Goal: Information Seeking & Learning: Learn about a topic

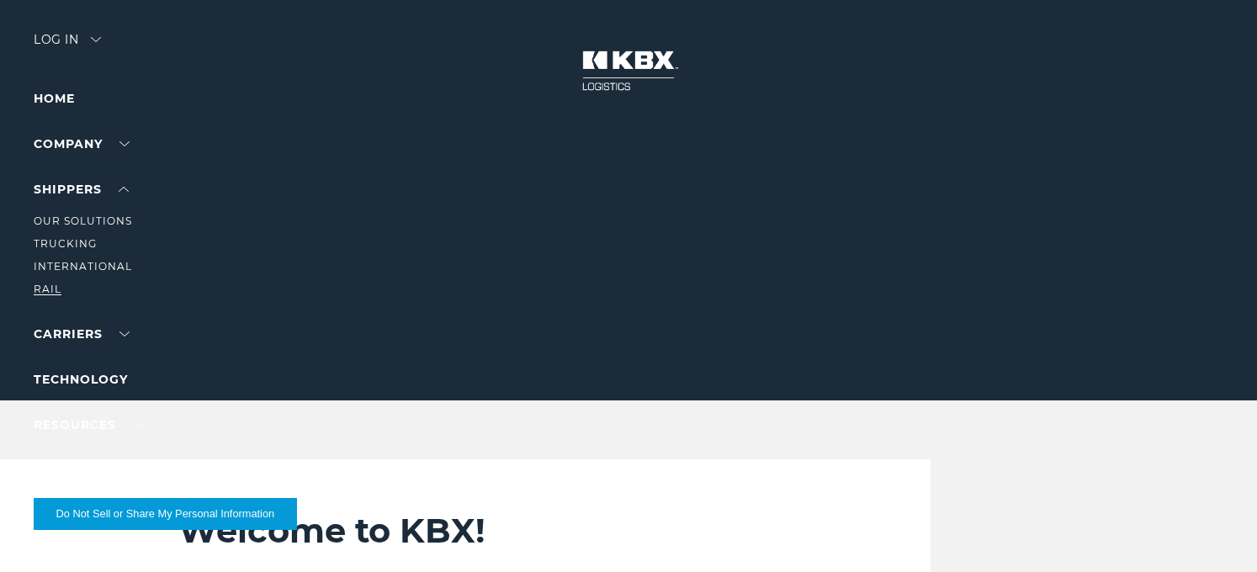
click at [56, 286] on link "RAIL" at bounding box center [48, 289] width 28 height 13
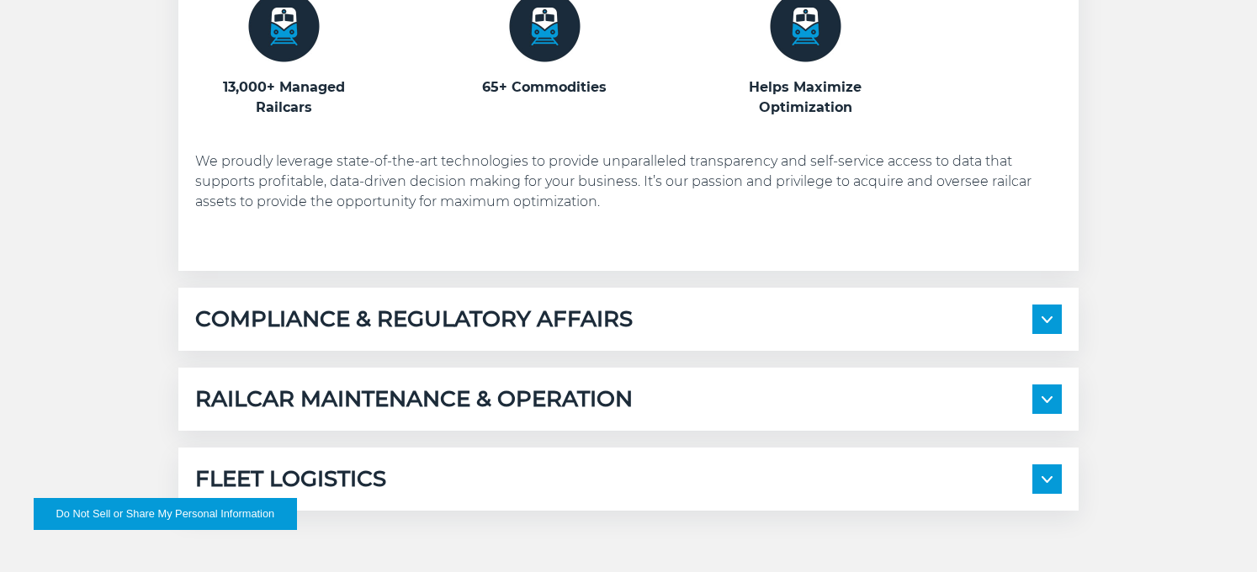
scroll to position [1093, 0]
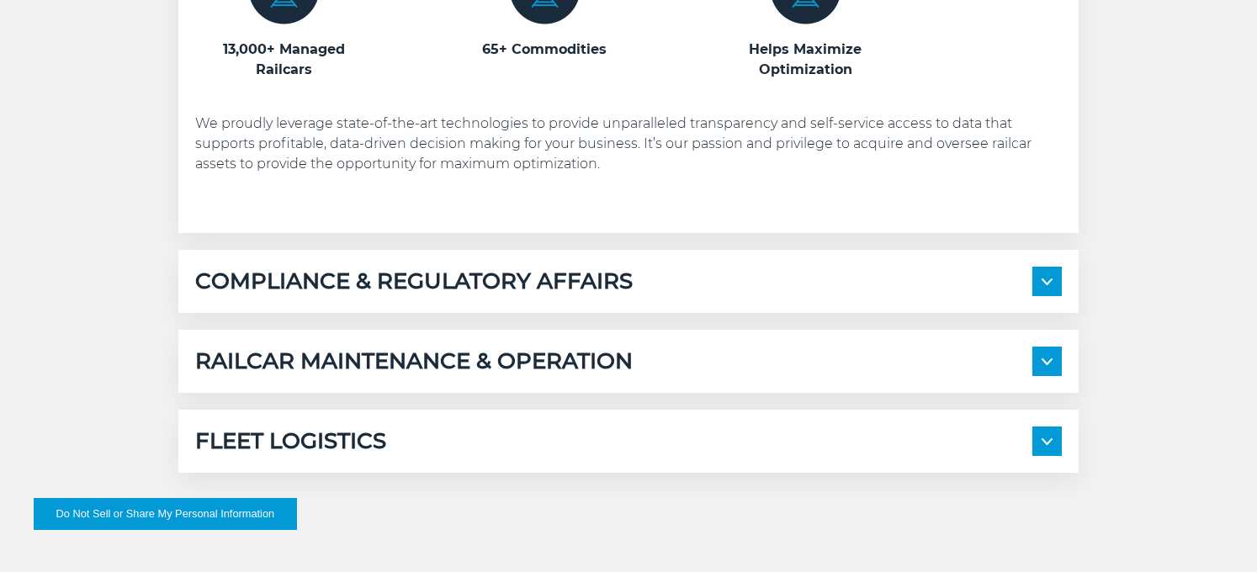
click at [1056, 438] on span at bounding box center [1046, 440] width 29 height 29
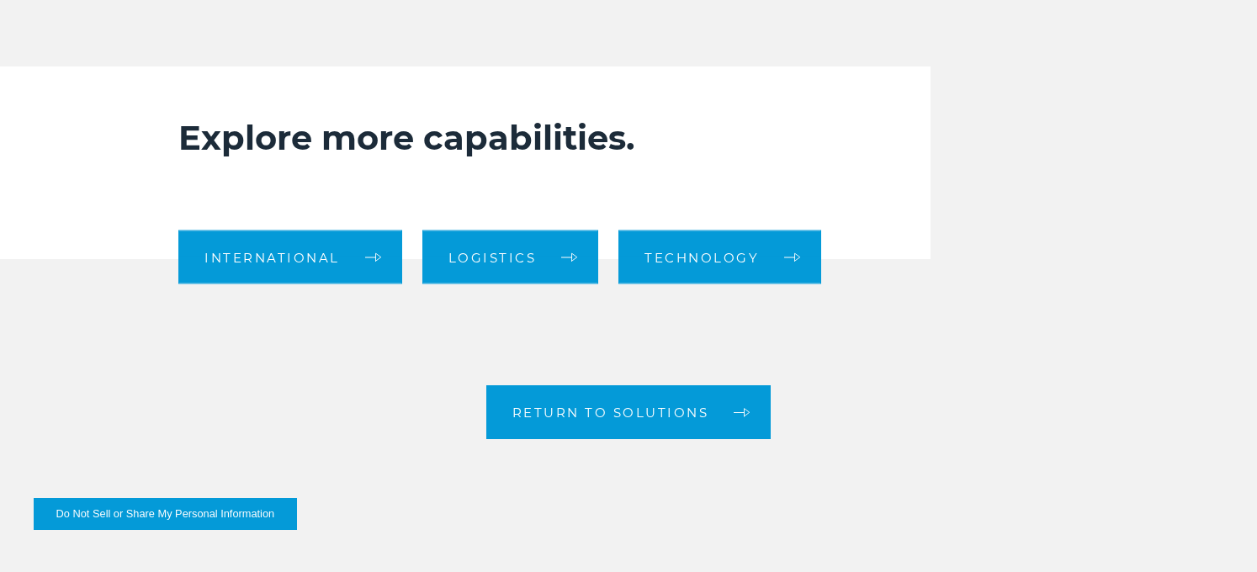
scroll to position [2439, 0]
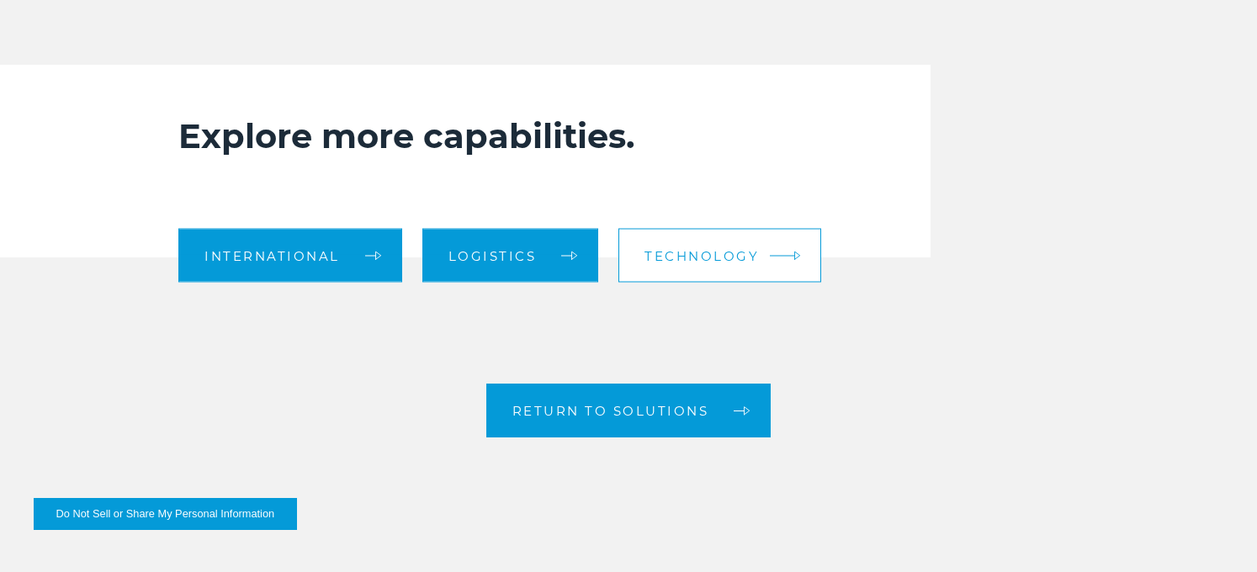
click at [750, 258] on span "Technology" at bounding box center [701, 255] width 114 height 13
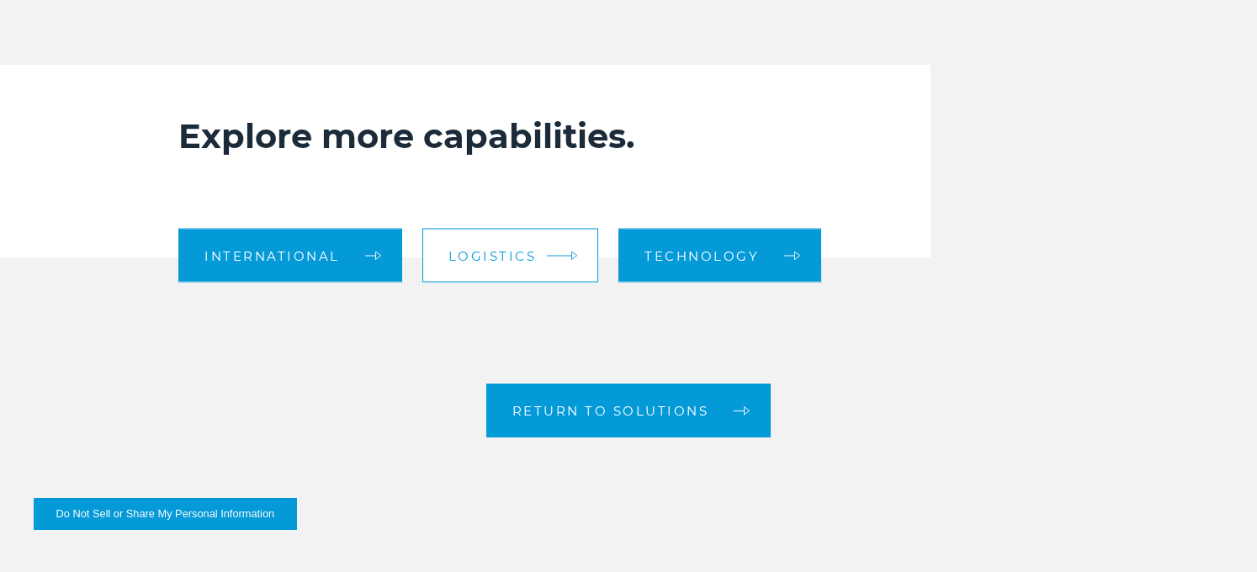
click at [532, 242] on link "Logistics" at bounding box center [510, 256] width 177 height 54
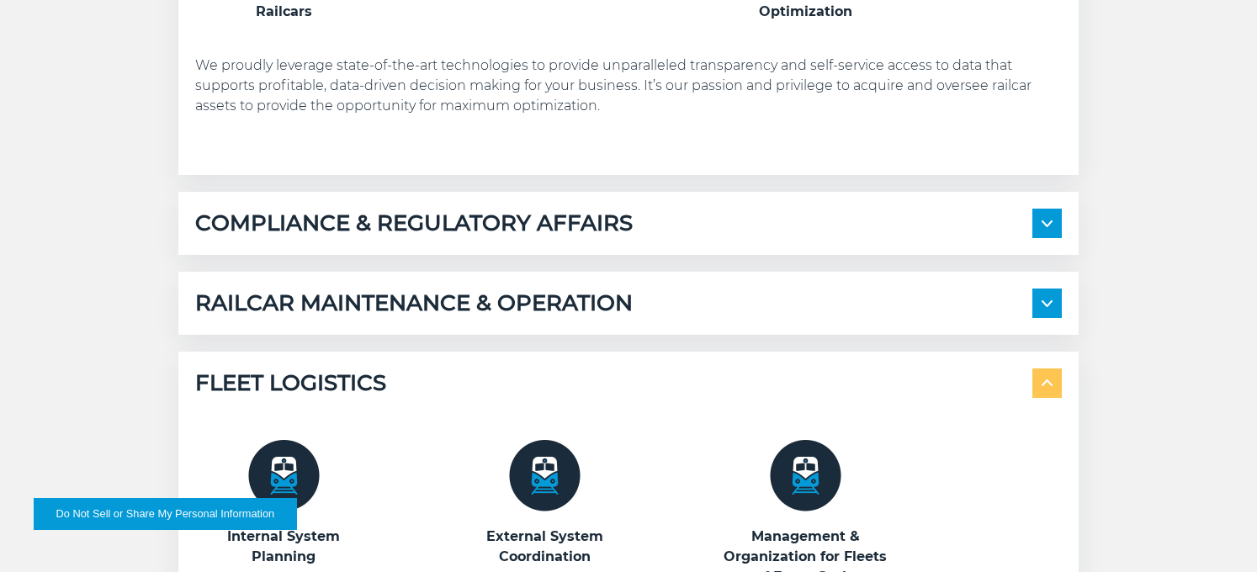
scroll to position [1093, 0]
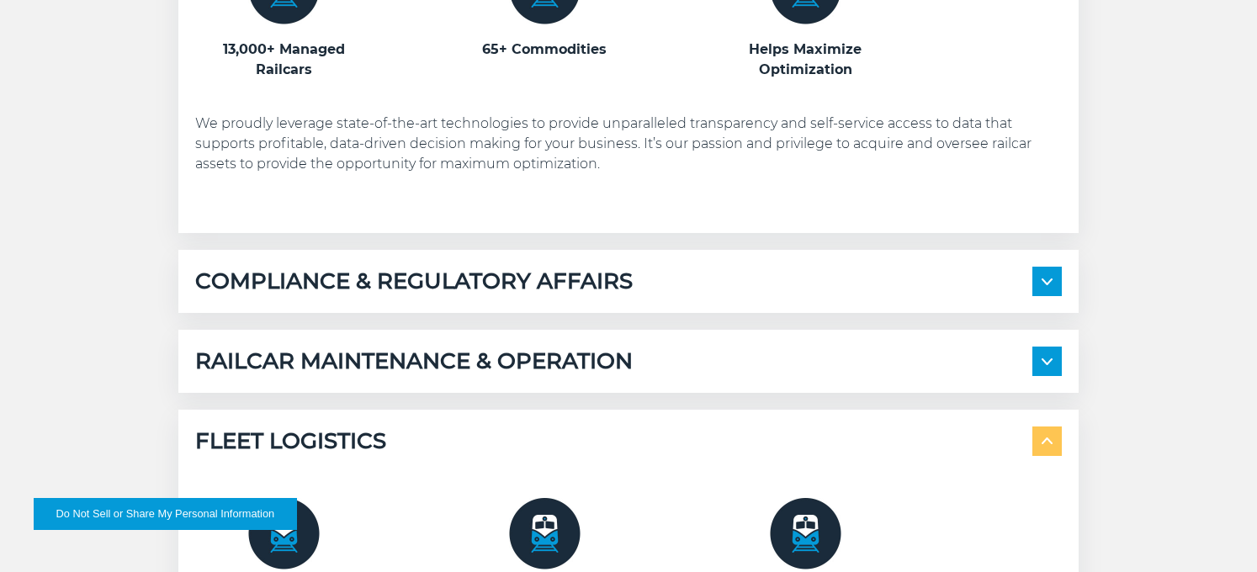
click at [1055, 287] on span at bounding box center [1046, 281] width 29 height 29
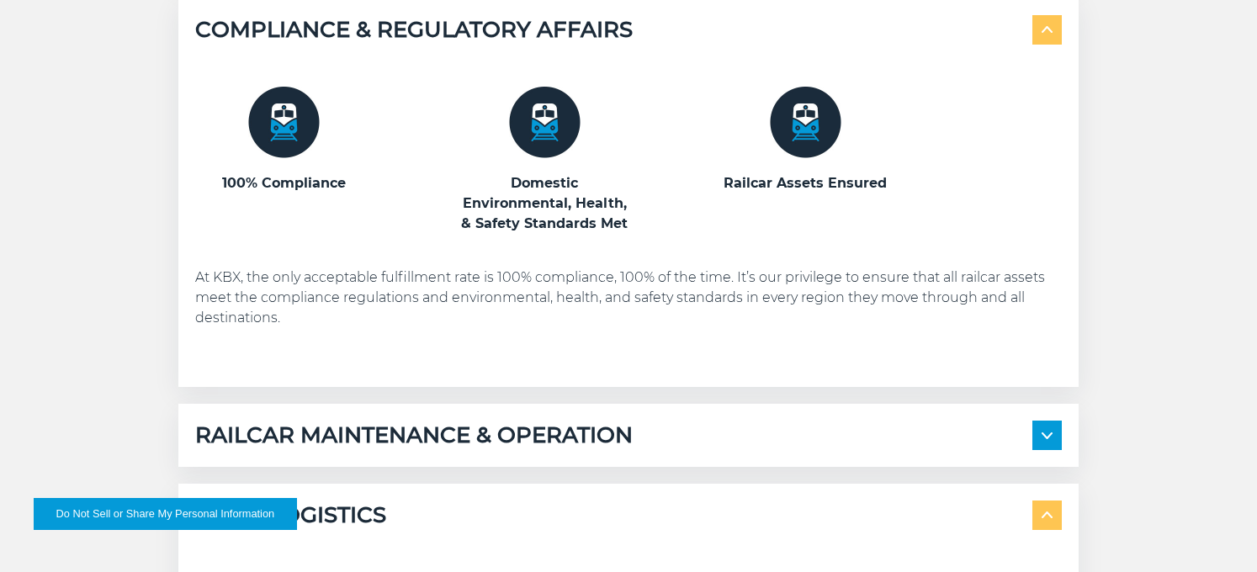
scroll to position [1346, 0]
click at [1048, 434] on img at bounding box center [1046, 434] width 11 height 7
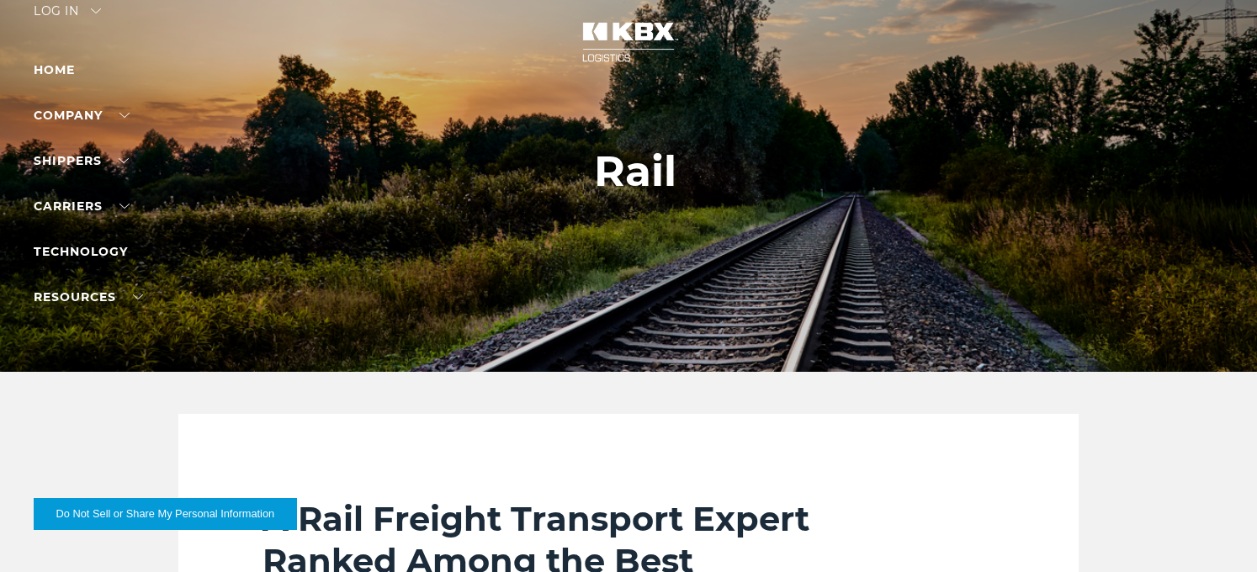
scroll to position [0, 0]
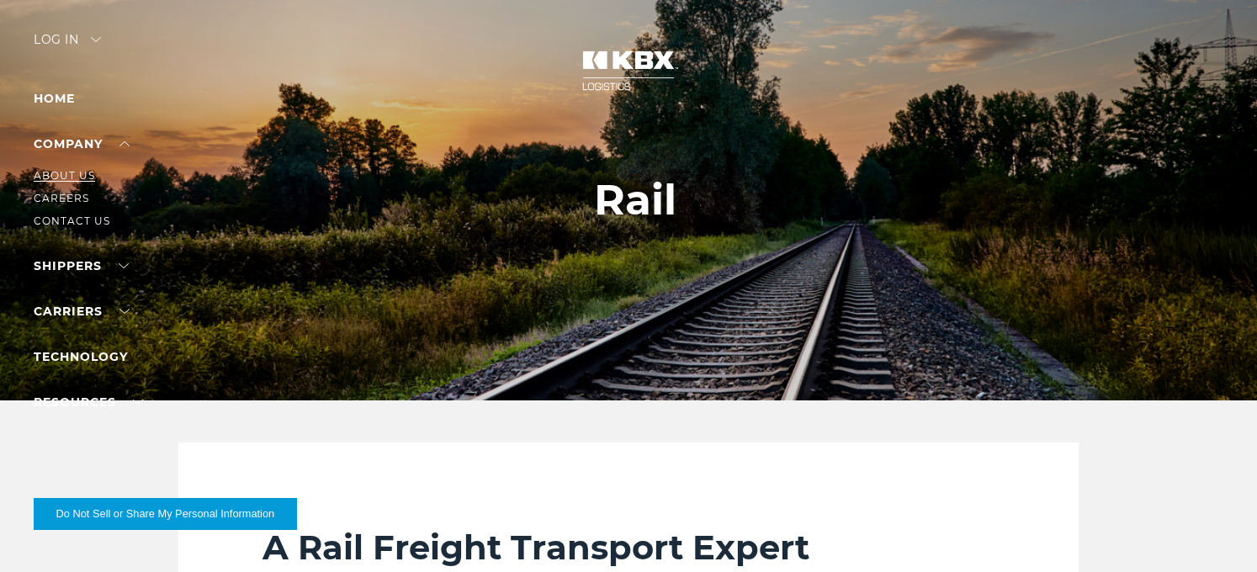
drag, startPoint x: 82, startPoint y: 171, endPoint x: 91, endPoint y: 172, distance: 8.5
click at [82, 171] on link "About Us" at bounding box center [64, 175] width 61 height 13
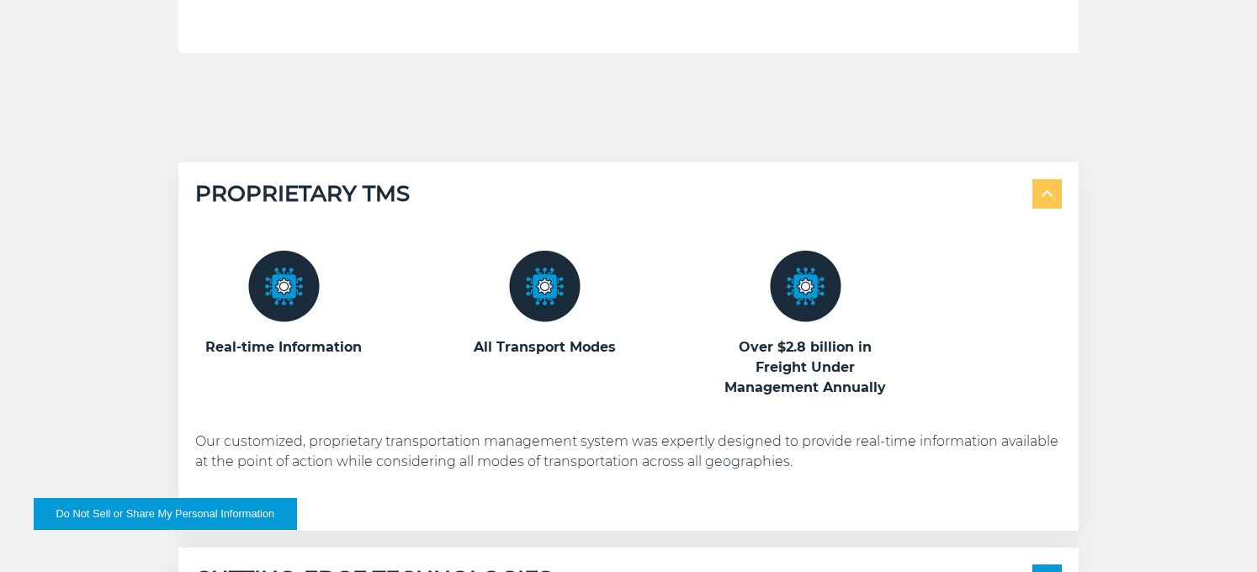
scroll to position [757, 0]
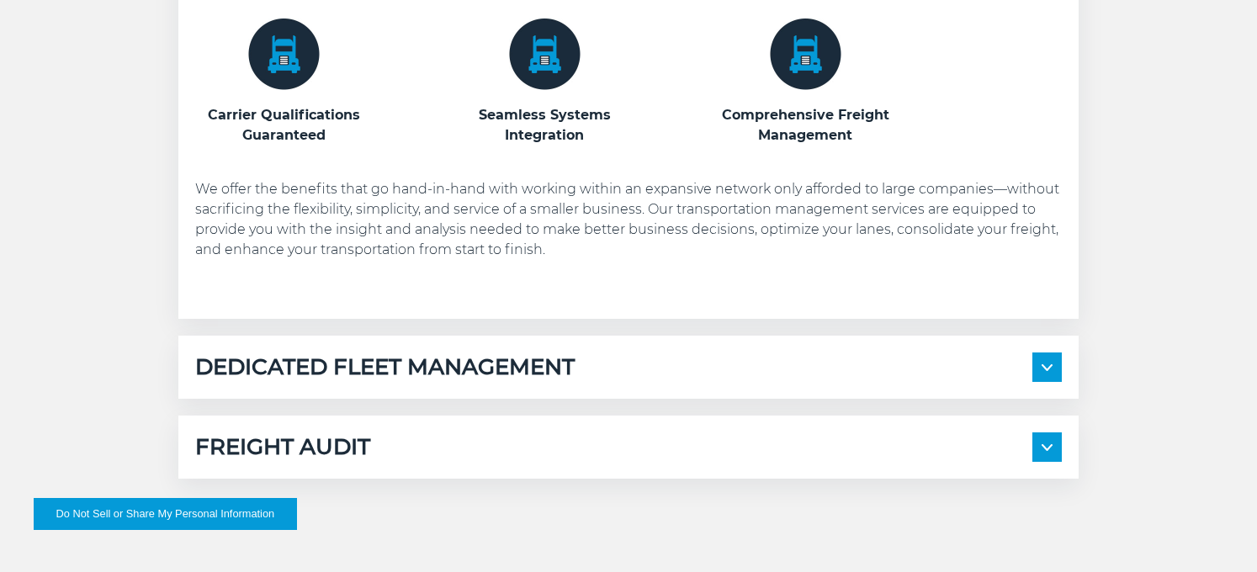
scroll to position [1009, 0]
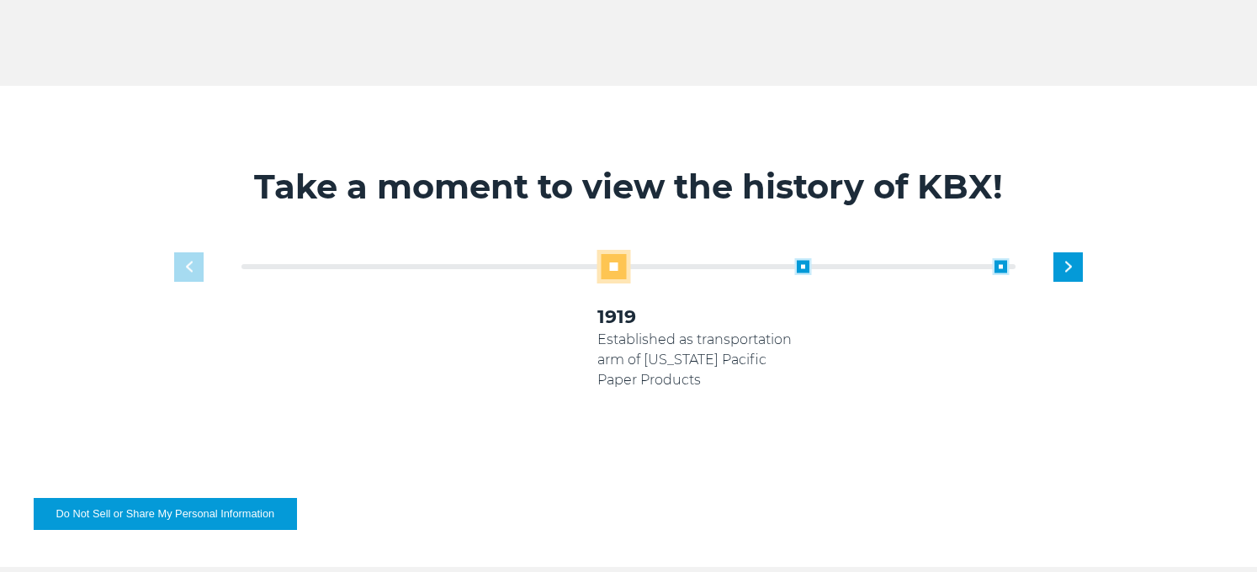
scroll to position [925, 0]
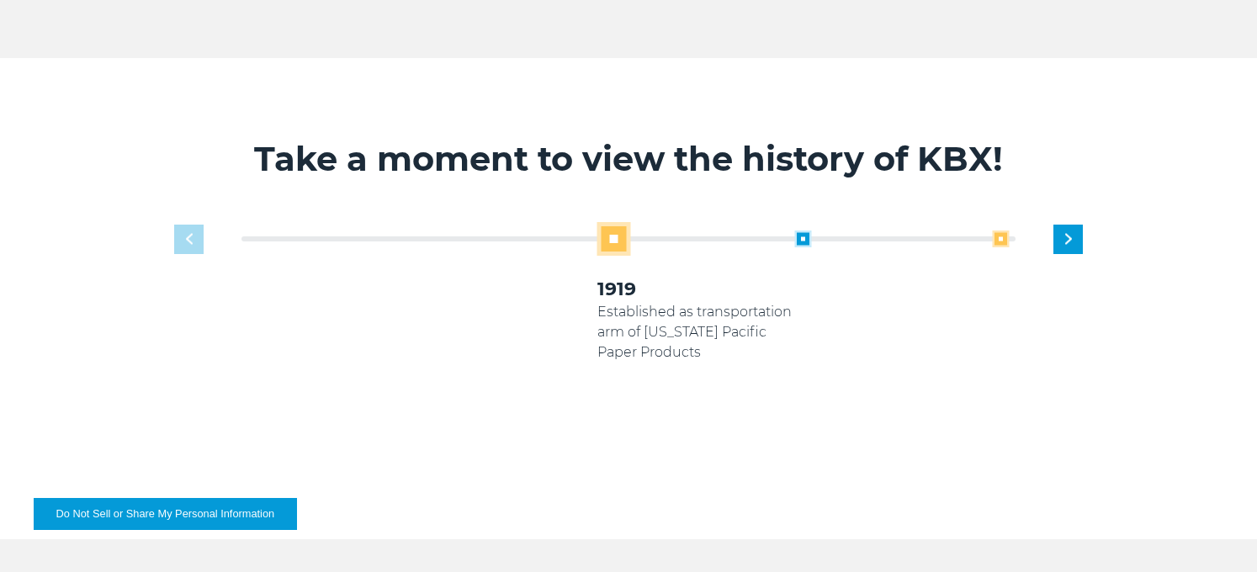
click at [1002, 237] on span at bounding box center [1000, 238] width 17 height 17
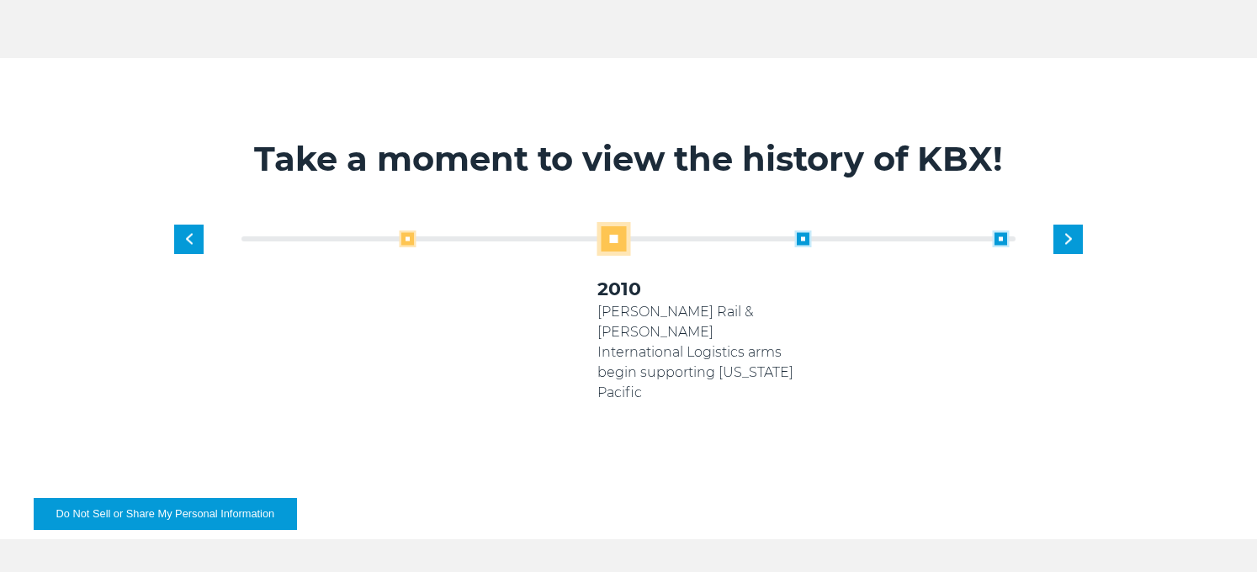
click at [400, 239] on span at bounding box center [408, 238] width 17 height 17
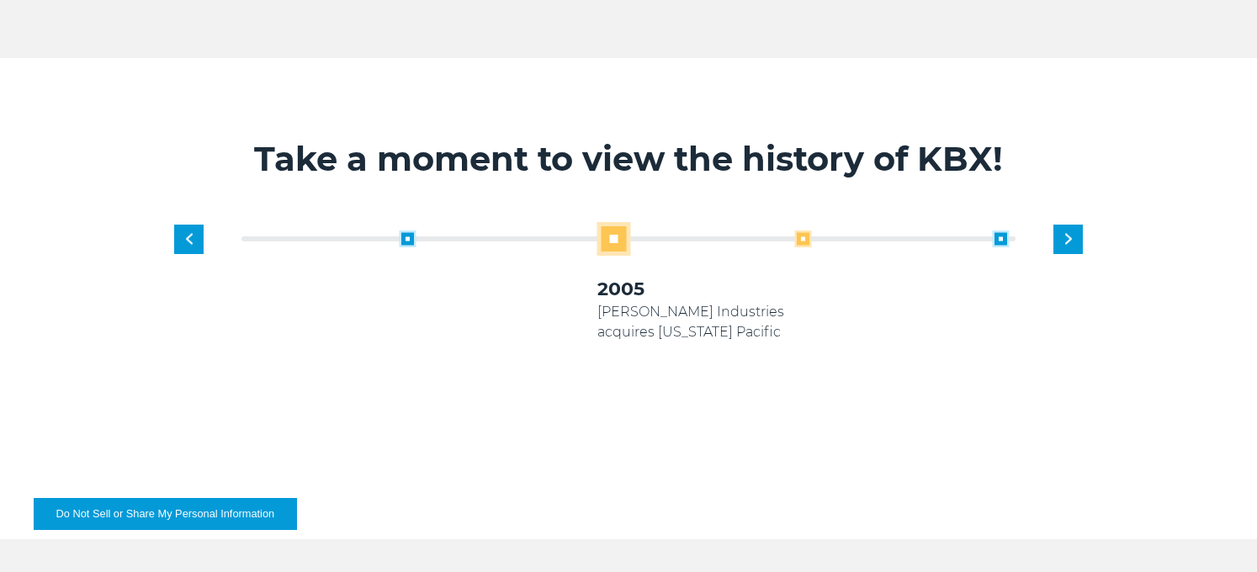
click at [801, 234] on span at bounding box center [803, 238] width 17 height 17
click at [808, 234] on span at bounding box center [803, 238] width 17 height 17
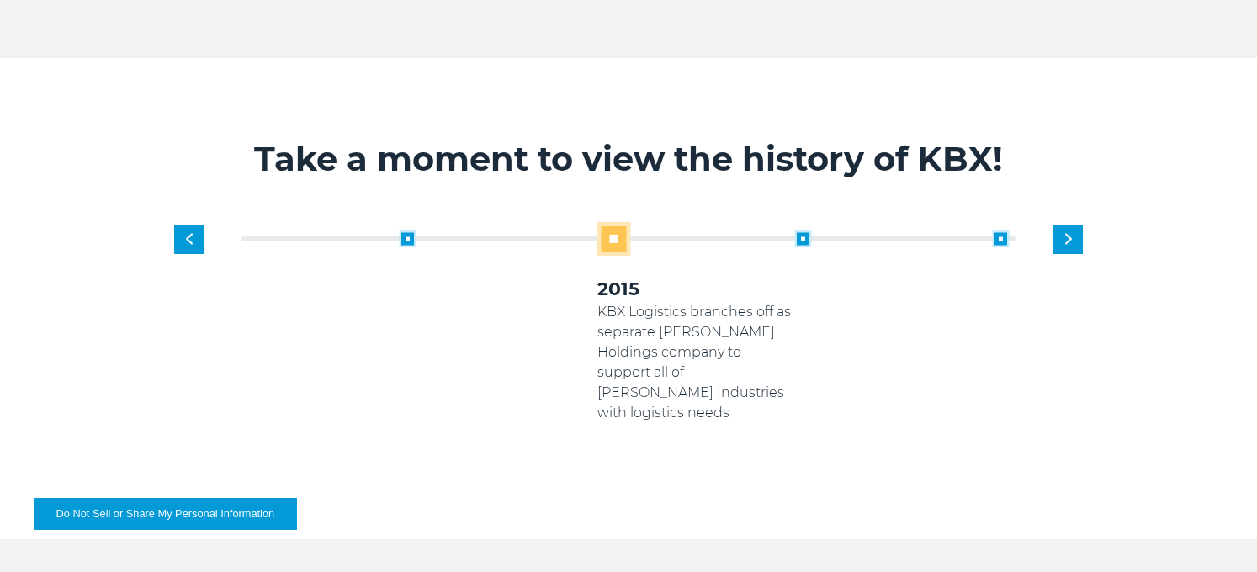
click at [808, 234] on span at bounding box center [803, 238] width 17 height 17
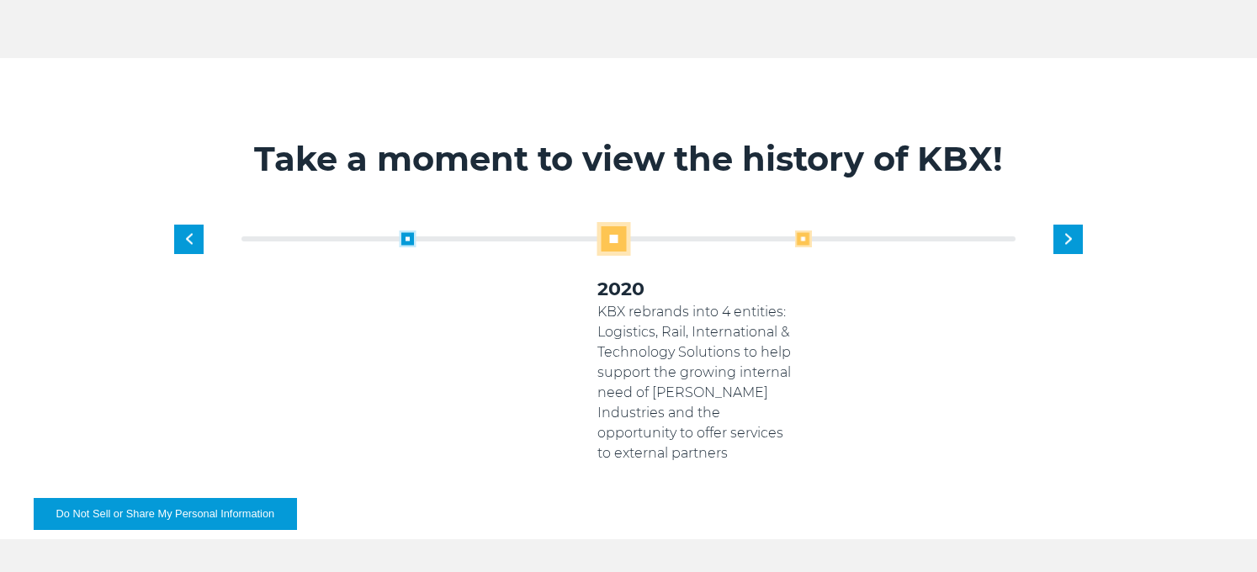
click at [802, 236] on span at bounding box center [803, 238] width 17 height 17
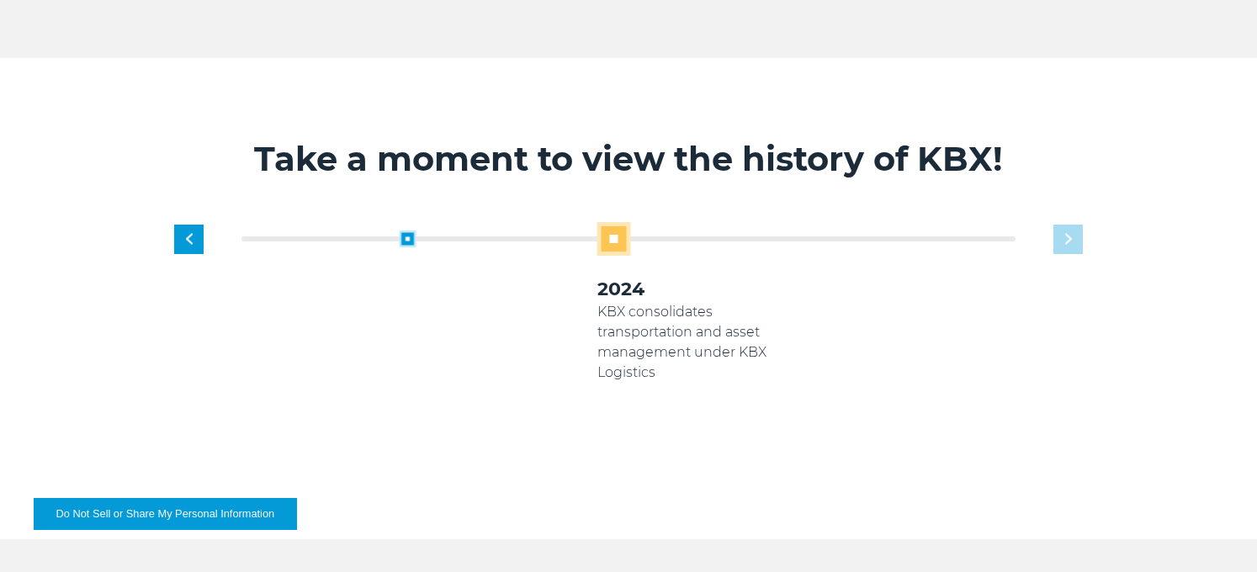
click at [606, 238] on span at bounding box center [614, 239] width 34 height 34
click at [1012, 238] on div "1919 Established as transportation arm of [US_STATE] Pacific Paper Products 200…" at bounding box center [695, 342] width 791 height 241
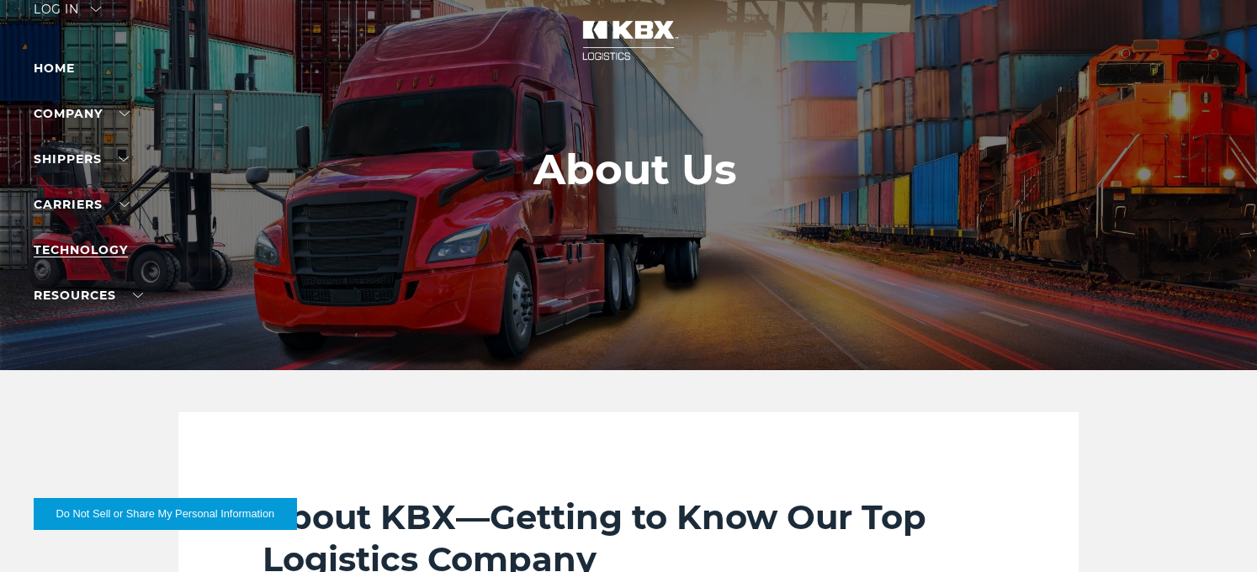
scroll to position [0, 0]
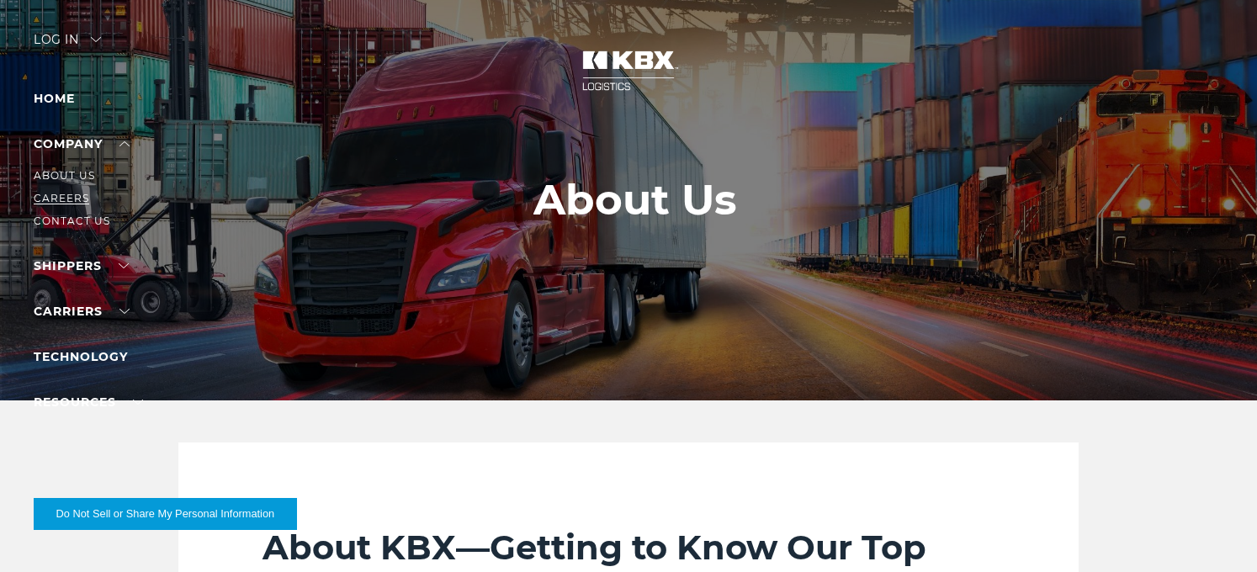
click at [69, 195] on link "Careers" at bounding box center [62, 198] width 56 height 13
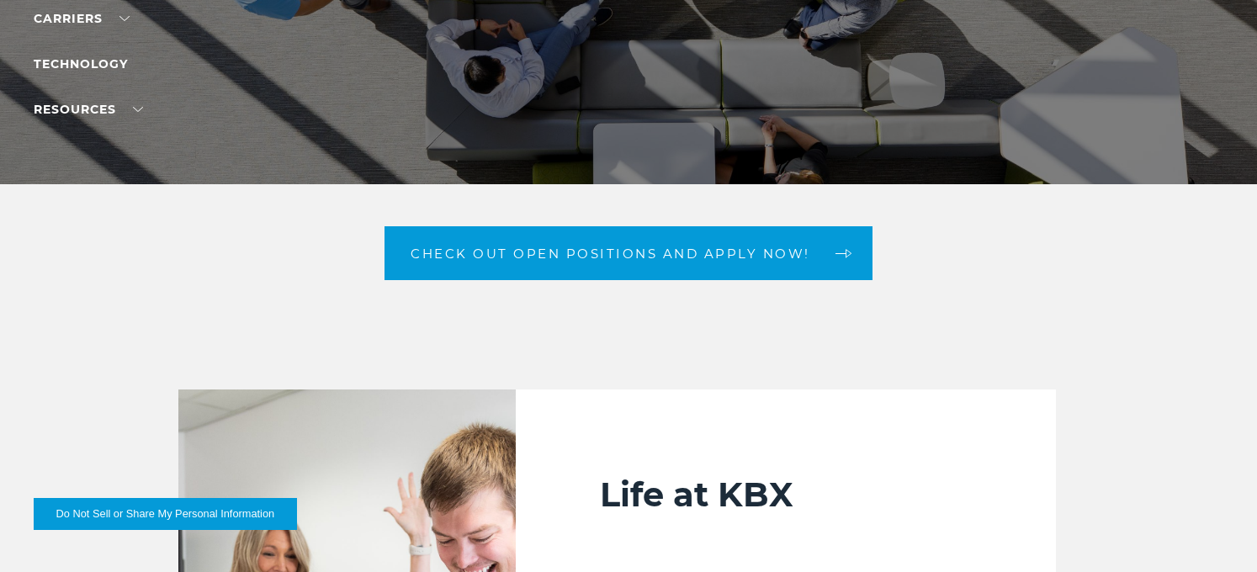
scroll to position [252, 0]
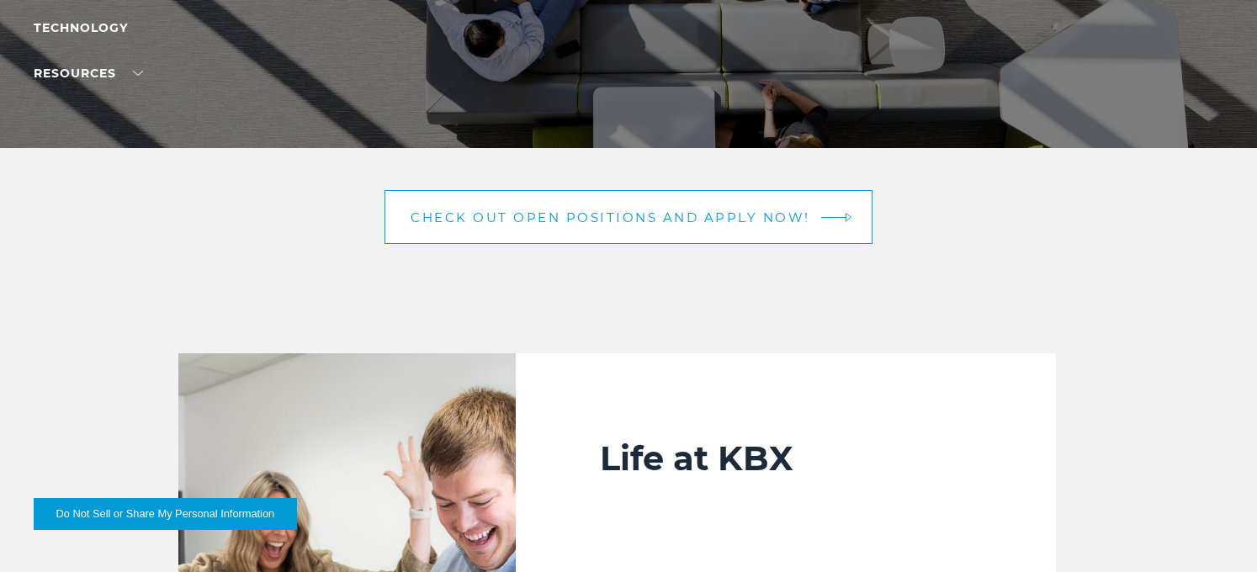
click at [622, 197] on link "Check out open positions and apply now!" at bounding box center [628, 217] width 488 height 54
